Goal: Task Accomplishment & Management: Use online tool/utility

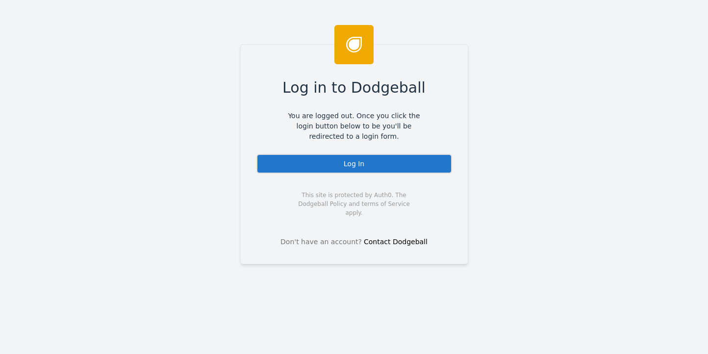
click at [346, 164] on div "Log In" at bounding box center [354, 164] width 196 height 20
click at [330, 170] on div "Log In" at bounding box center [354, 164] width 196 height 20
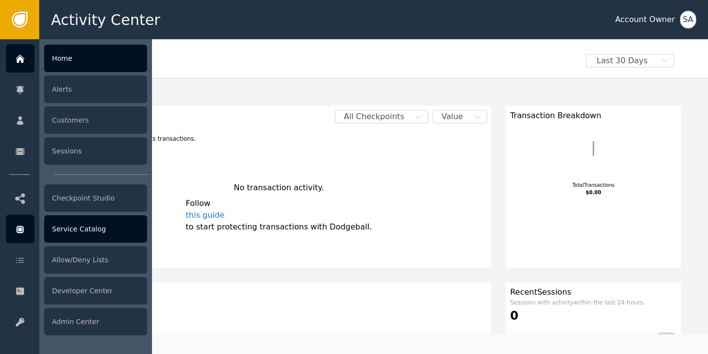
click at [76, 231] on div "Service Catalog" at bounding box center [95, 228] width 103 height 27
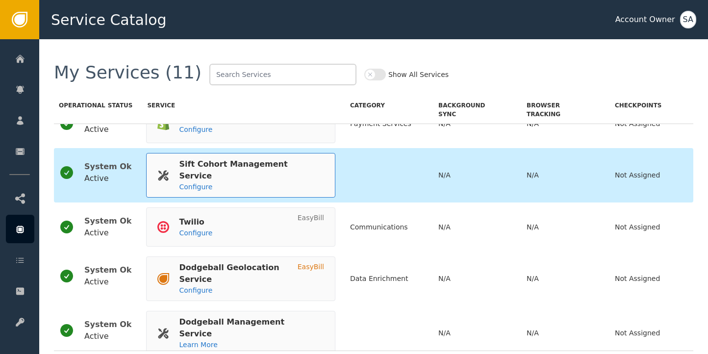
scroll to position [320, 0]
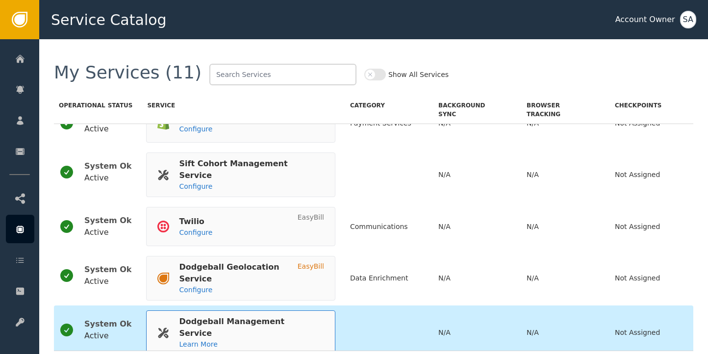
click at [250, 316] on div "Dodgeball Management Service" at bounding box center [246, 328] width 135 height 24
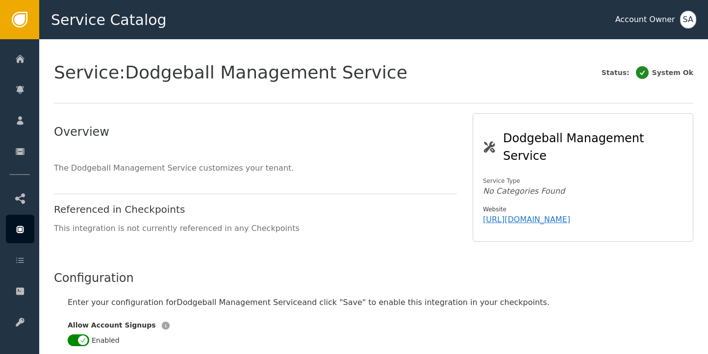
click at [688, 17] on div "SA" at bounding box center [688, 20] width 16 height 18
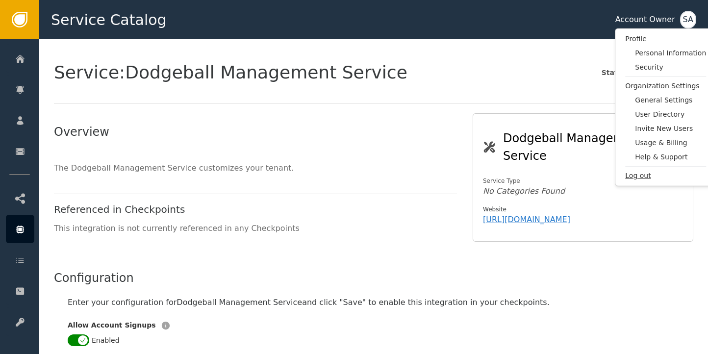
click at [643, 173] on span "Log out" at bounding box center [665, 176] width 81 height 10
